Goal: Find specific page/section: Find specific page/section

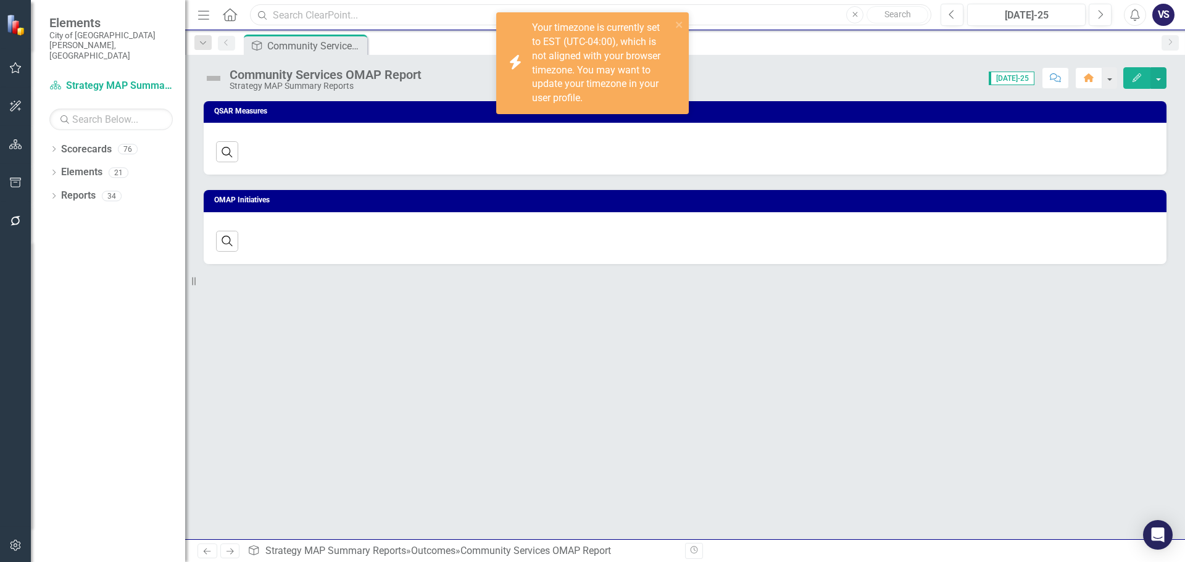
click at [346, 9] on input "text" at bounding box center [590, 15] width 681 height 22
click at [323, 15] on input "text" at bounding box center [590, 15] width 681 height 22
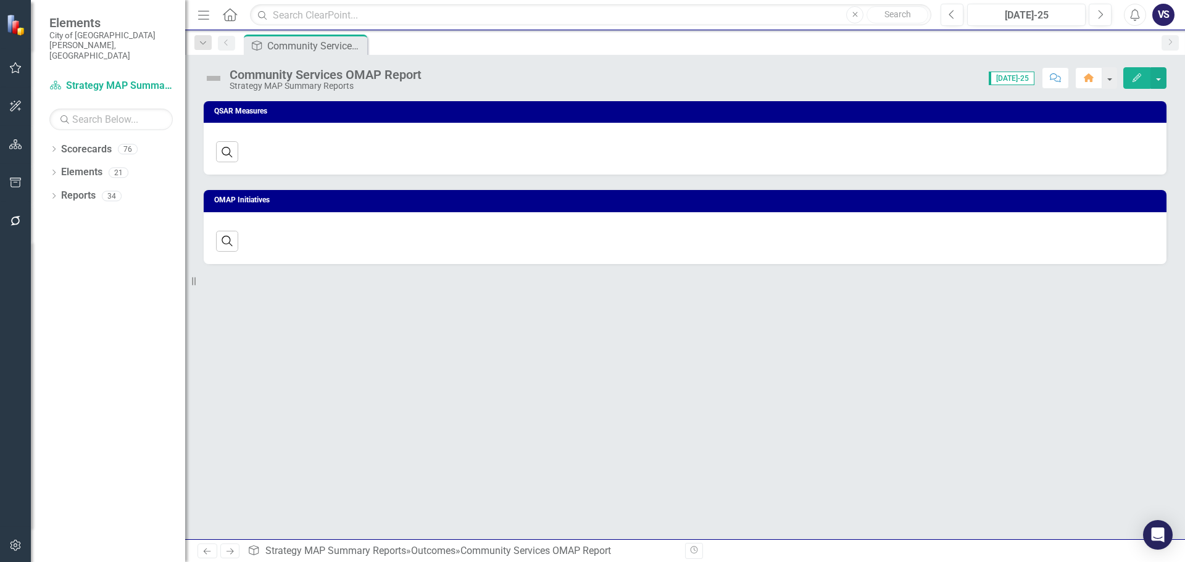
click at [310, 354] on div "QSAR Measures Search ‹ Previous › Next OMAP Initiatives Search ‹ Previous › Next" at bounding box center [685, 320] width 1000 height 438
click at [399, 15] on input "text" at bounding box center [590, 15] width 681 height 22
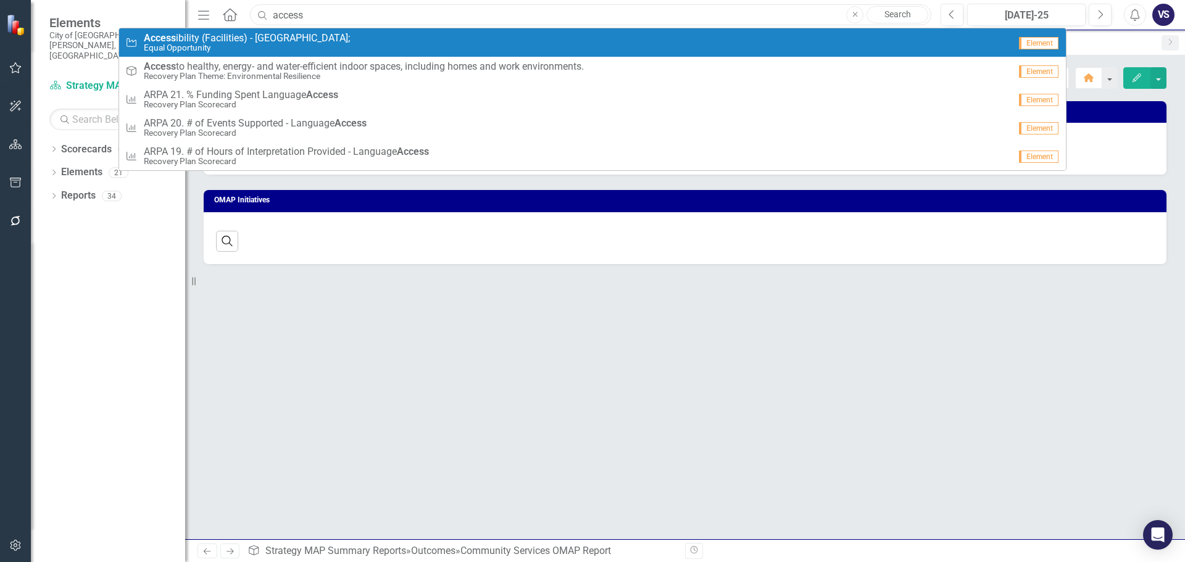
click at [377, 22] on input "access" at bounding box center [590, 15] width 681 height 22
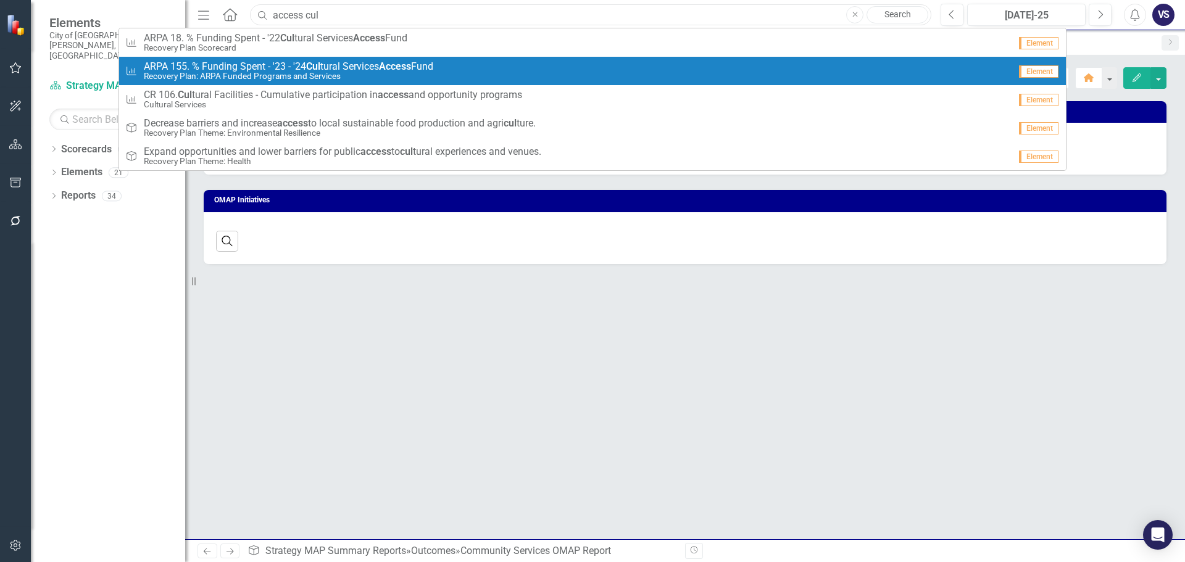
type input "access cul"
click at [391, 72] on small "Recovery Plan: ARPA Funded Programs and Services" at bounding box center [288, 76] width 289 height 9
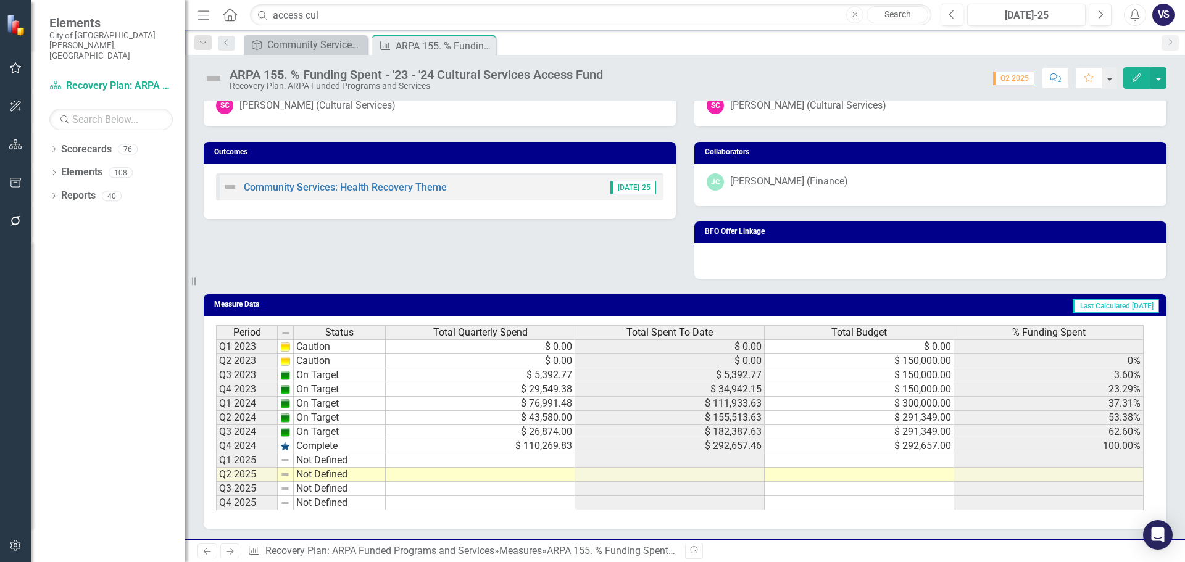
scroll to position [441, 0]
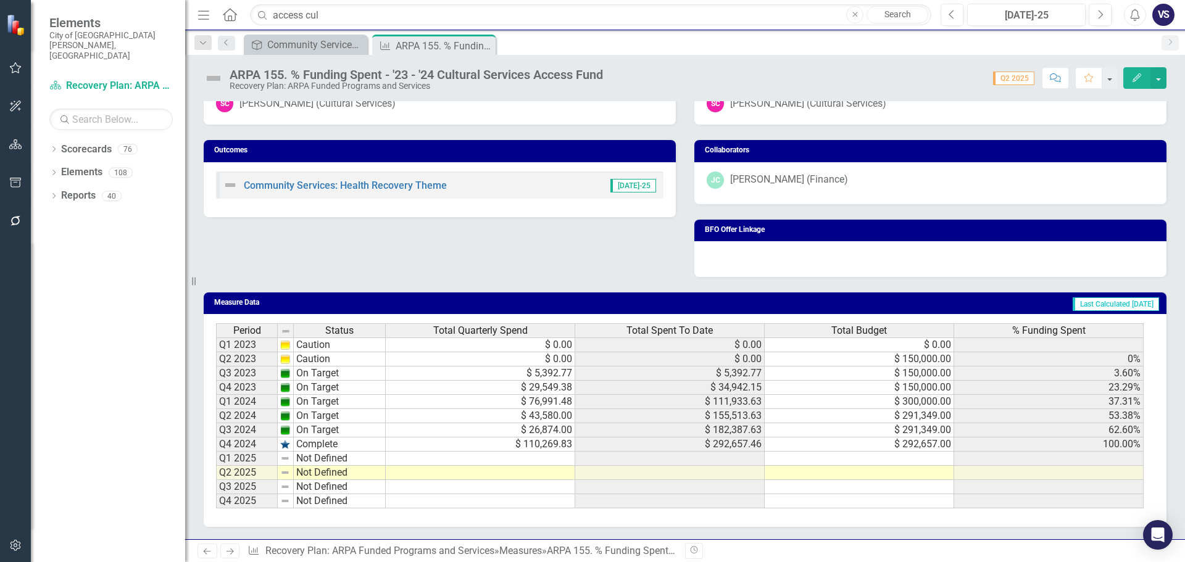
click at [610, 268] on div "Scorecard Admin SC [PERSON_NAME] (Cultural Services) Outcomes Community Service…" at bounding box center [684, 163] width 981 height 228
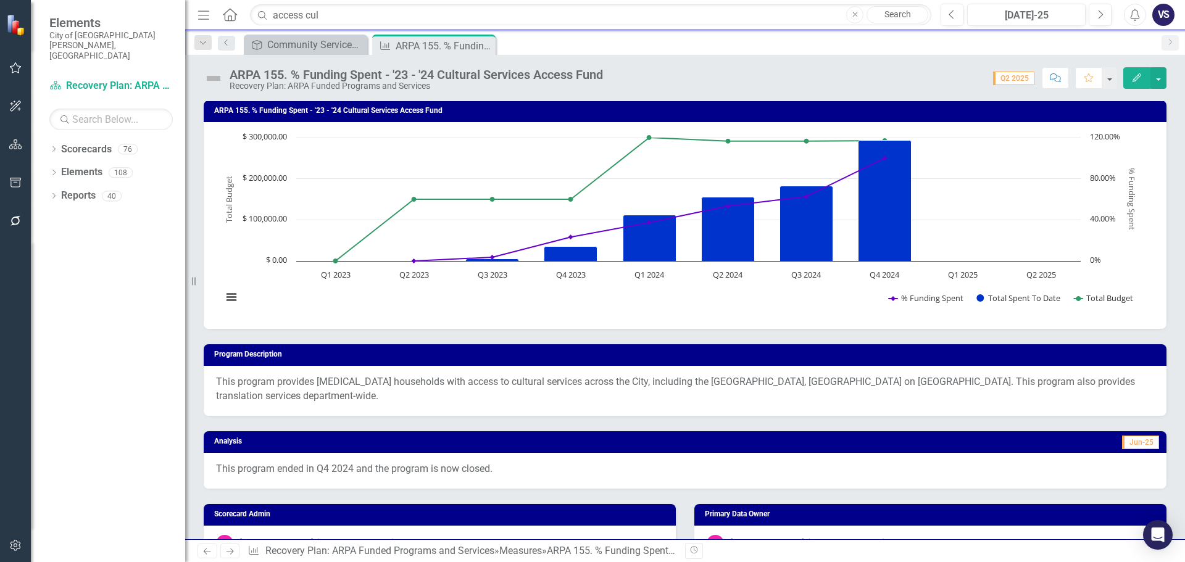
scroll to position [0, 0]
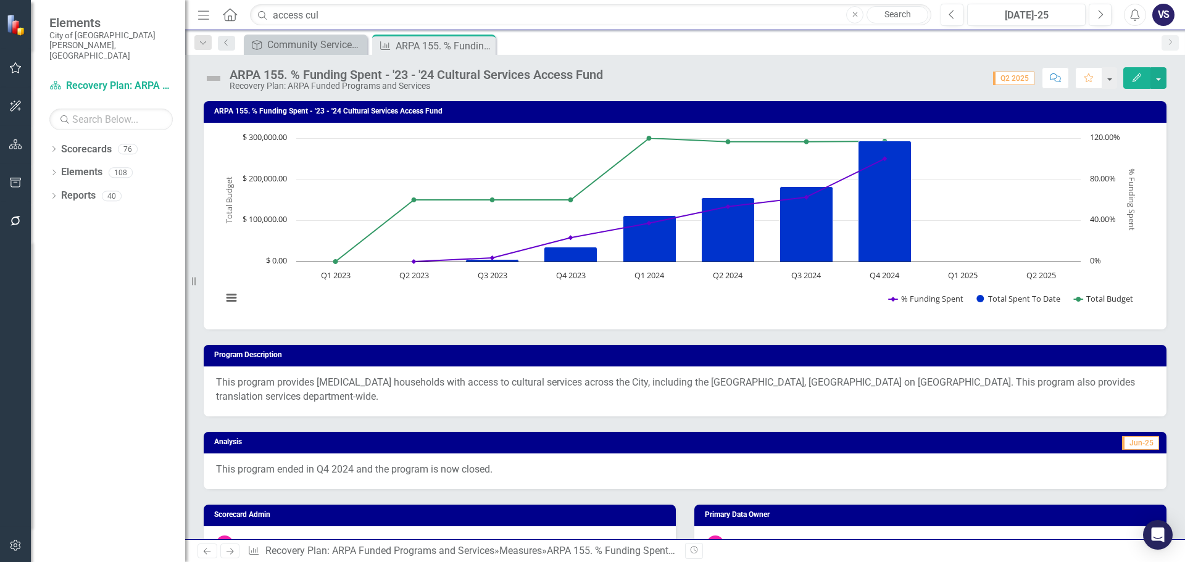
click at [668, 418] on div "Analysis Jun-25 This program ended in Q4 2024 and the program is now closed." at bounding box center [684, 453] width 981 height 73
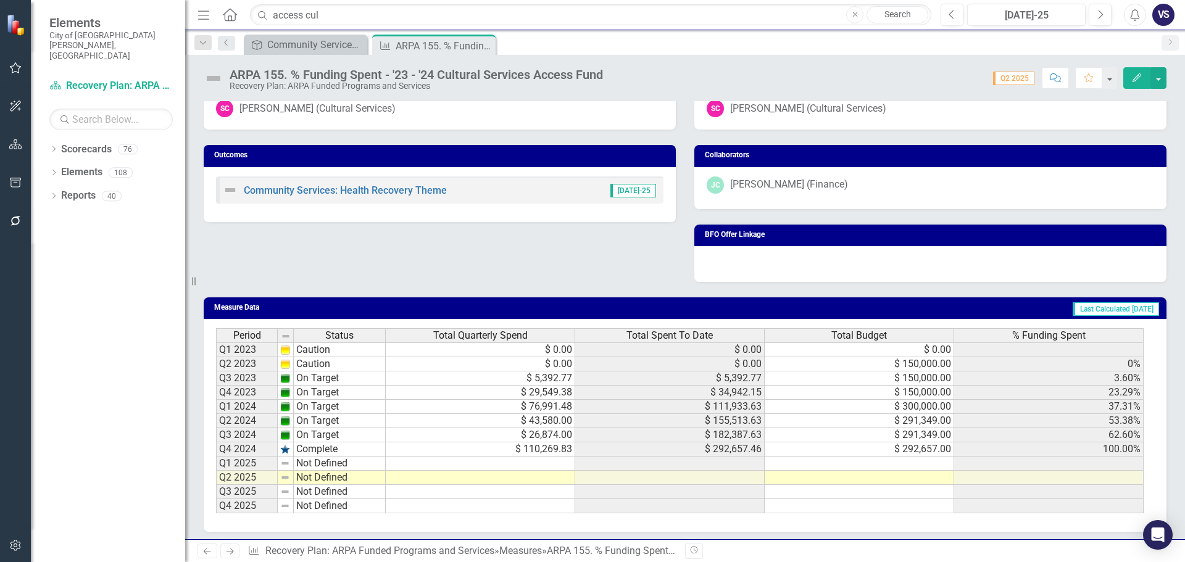
scroll to position [441, 0]
